Goal: Check status: Check status

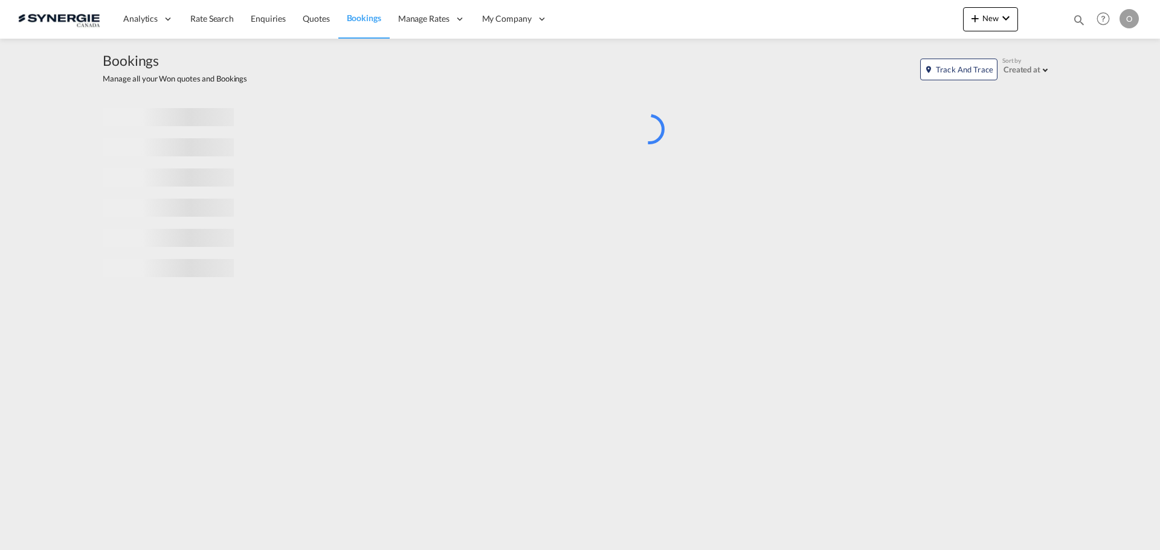
click at [1077, 19] on md-icon "icon-magnify" at bounding box center [1078, 19] width 13 height 13
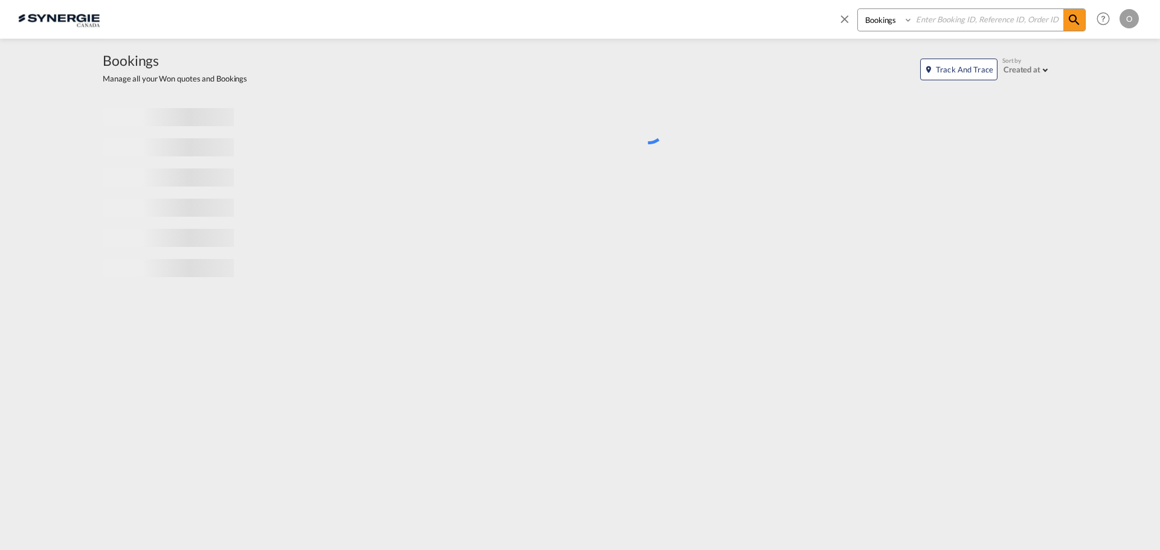
click at [892, 21] on select "Bookings Quotes Enquiries" at bounding box center [886, 20] width 57 height 22
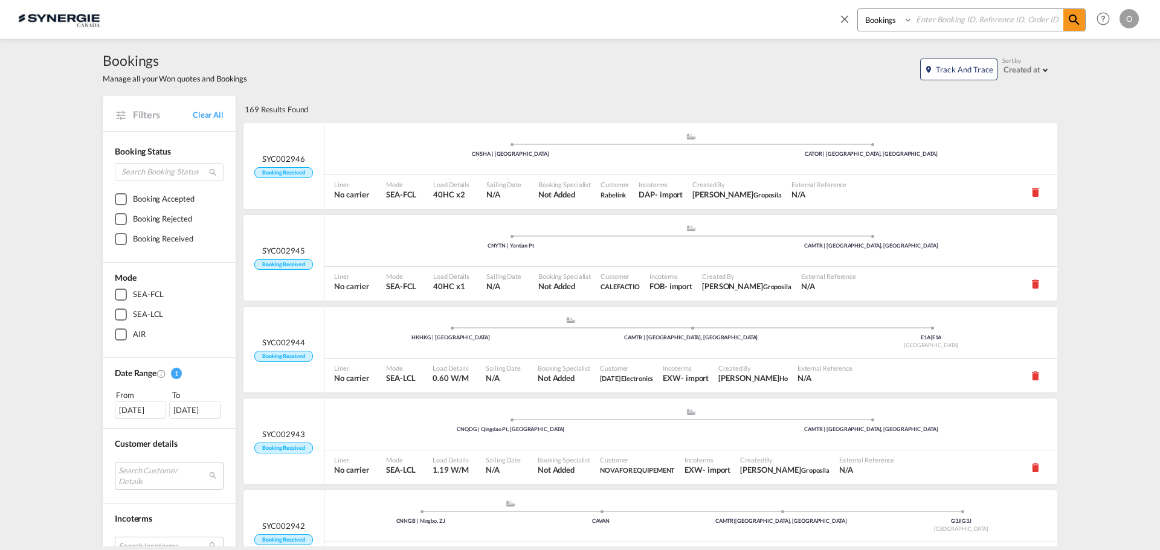
select select "Quotes"
click at [858, 9] on select "Bookings Quotes Enquiries" at bounding box center [886, 20] width 57 height 22
click at [939, 17] on input at bounding box center [988, 19] width 150 height 21
paste input "SYC000013563"
type input "SYC000013563"
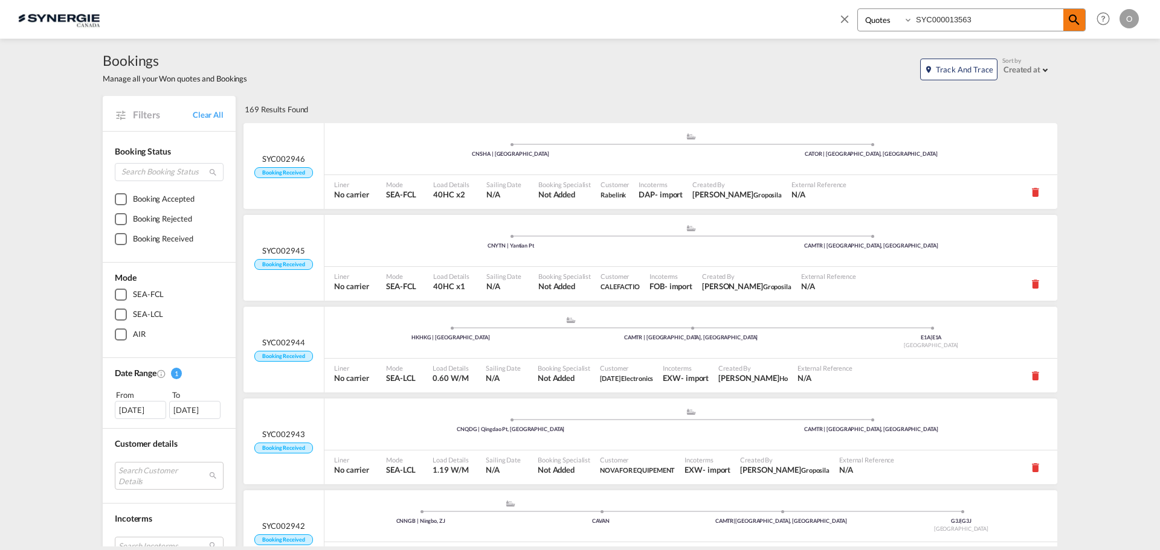
click at [1070, 21] on md-icon "icon-magnify" at bounding box center [1074, 20] width 14 height 14
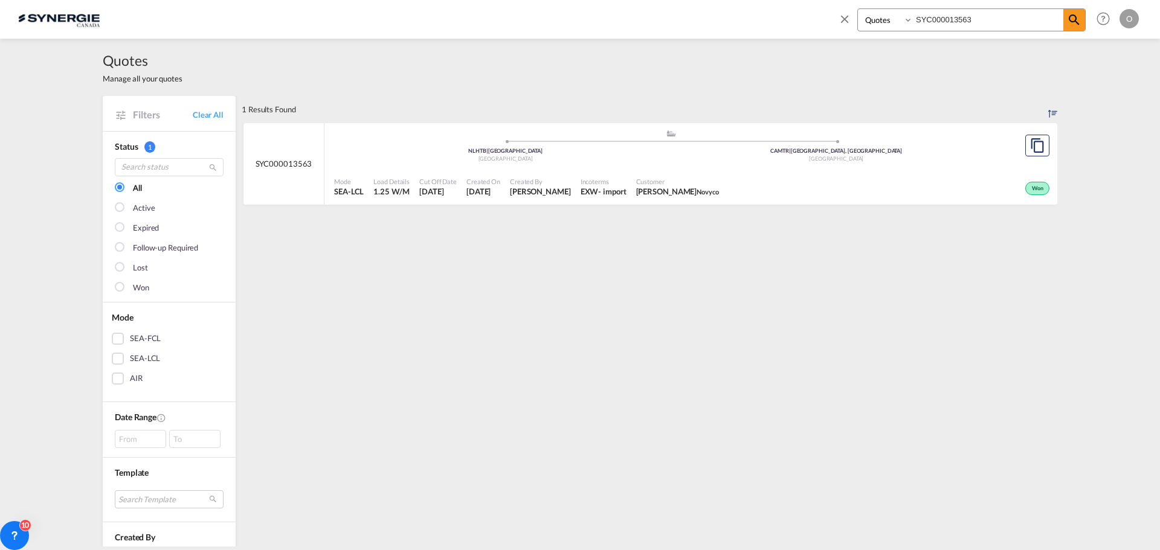
click at [680, 188] on span "[PERSON_NAME]" at bounding box center [677, 191] width 83 height 11
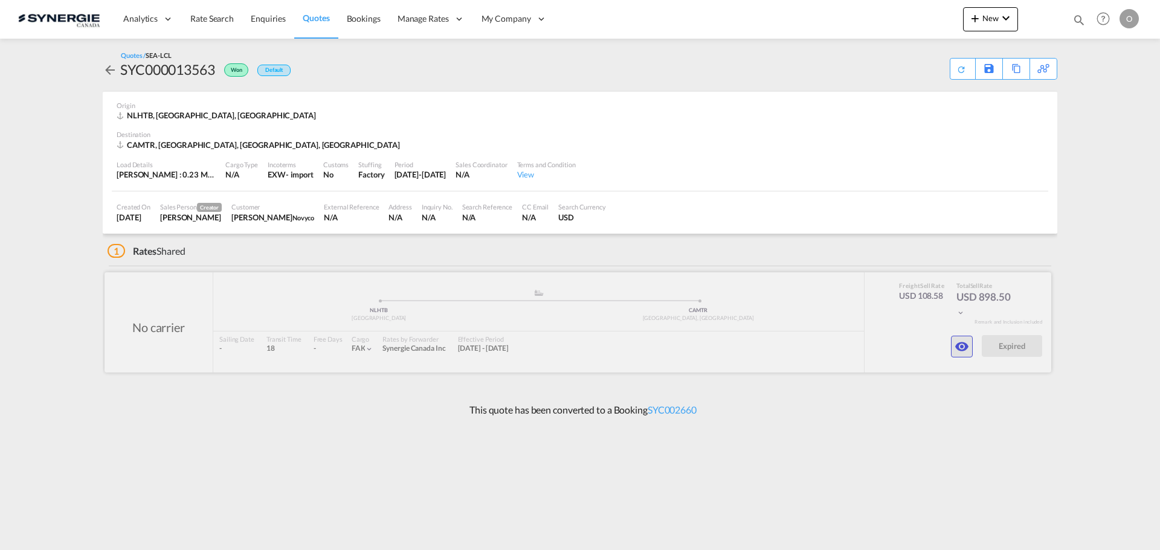
click at [959, 343] on md-icon "icon-eye" at bounding box center [961, 346] width 14 height 14
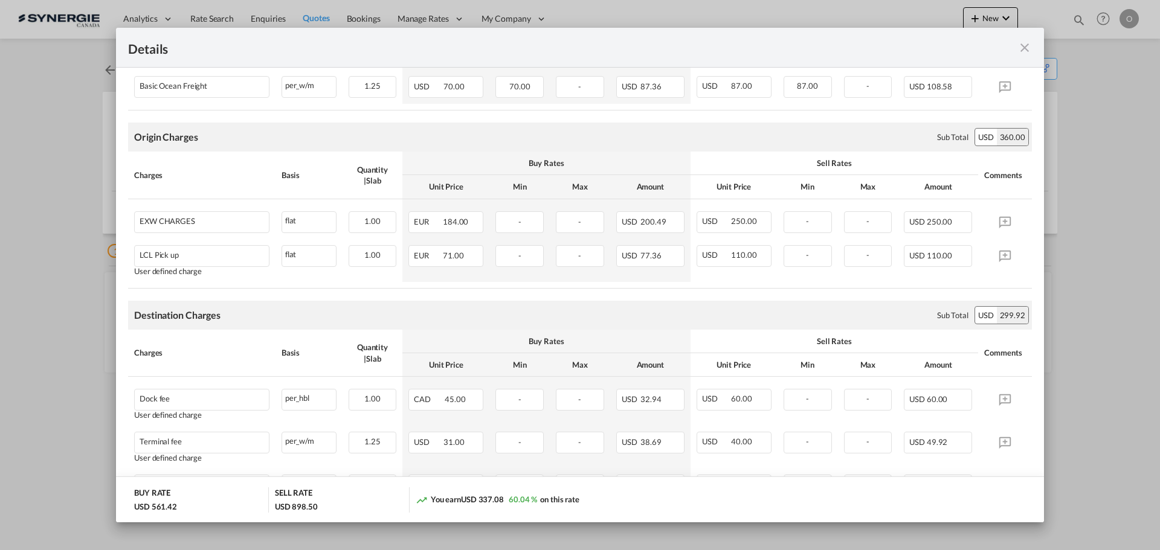
scroll to position [483, 0]
